Goal: Obtain resource: Obtain resource

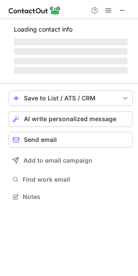
scroll to position [202, 138]
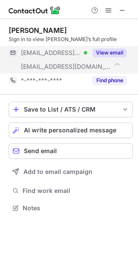
click at [103, 54] on button "View email" at bounding box center [109, 52] width 34 height 9
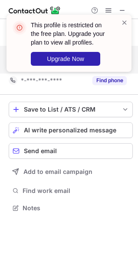
drag, startPoint x: 96, startPoint y: 59, endPoint x: 114, endPoint y: 22, distance: 41.2
click at [121, 22] on div "This profile is restricted on the free plan. Upgrade your plan to view all prof…" at bounding box center [68, 43] width 125 height 57
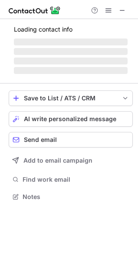
scroll to position [190, 138]
click at [120, 9] on span at bounding box center [122, 10] width 7 height 7
